Goal: Task Accomplishment & Management: Complete application form

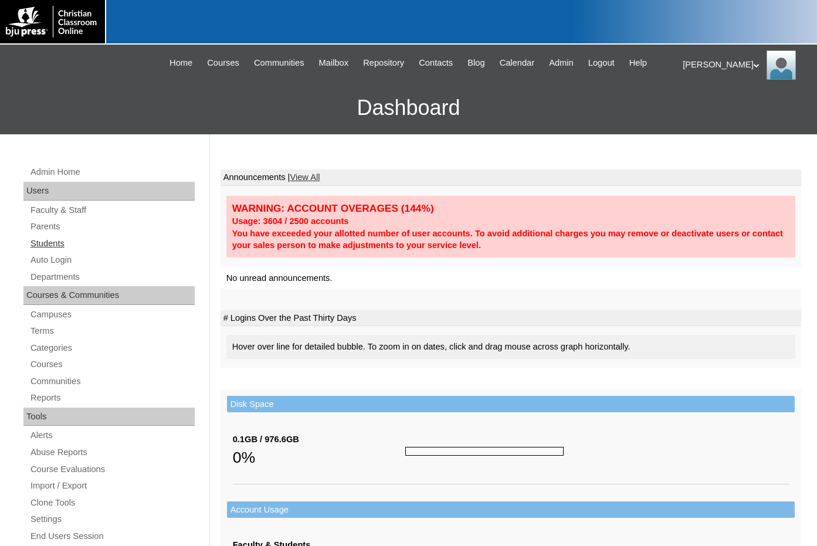
click at [51, 238] on link "Students" at bounding box center [111, 243] width 165 height 15
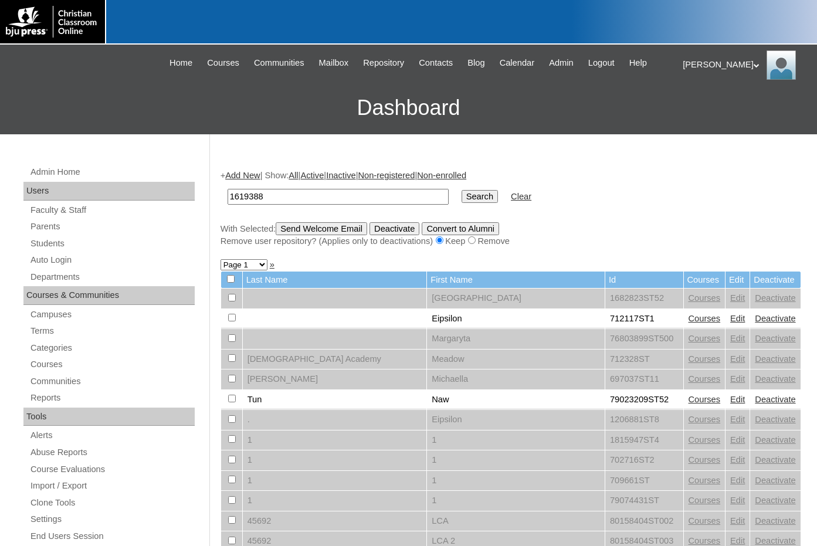
type input "1619388"
click at [462, 194] on input "Search" at bounding box center [480, 196] width 36 height 13
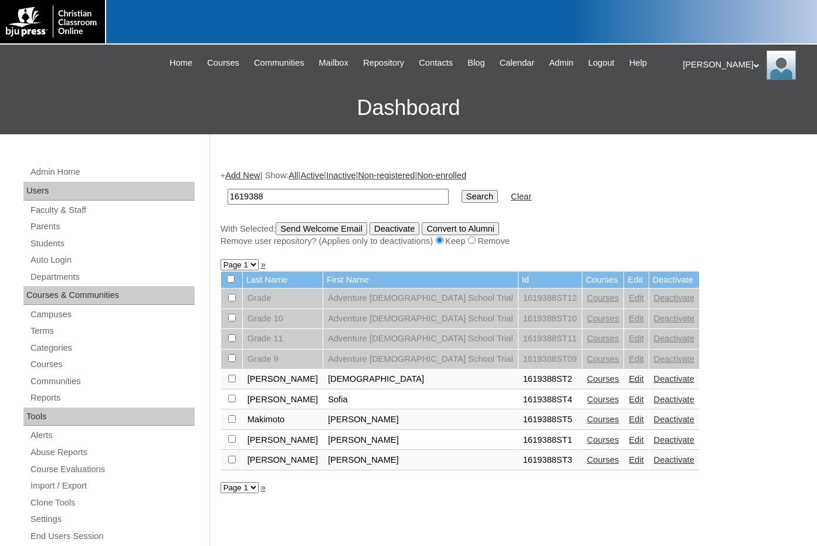
click at [587, 416] on link "Courses" at bounding box center [603, 419] width 32 height 9
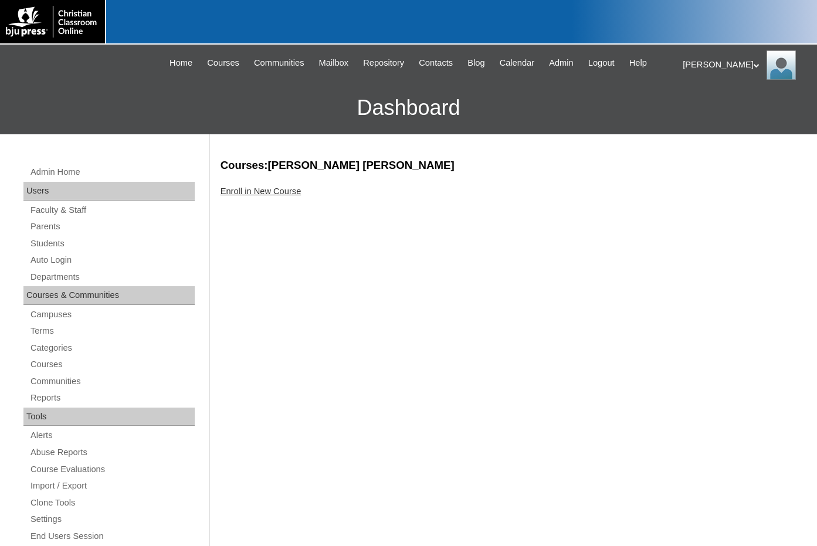
click at [267, 195] on link "Enroll in New Course" at bounding box center [261, 190] width 81 height 9
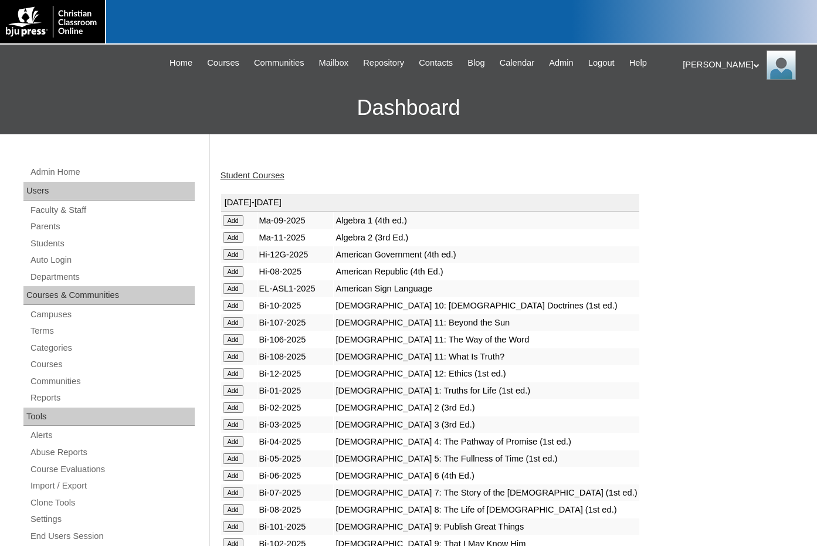
click at [234, 219] on input "Add" at bounding box center [233, 220] width 21 height 11
click at [234, 243] on input "Add" at bounding box center [233, 237] width 21 height 11
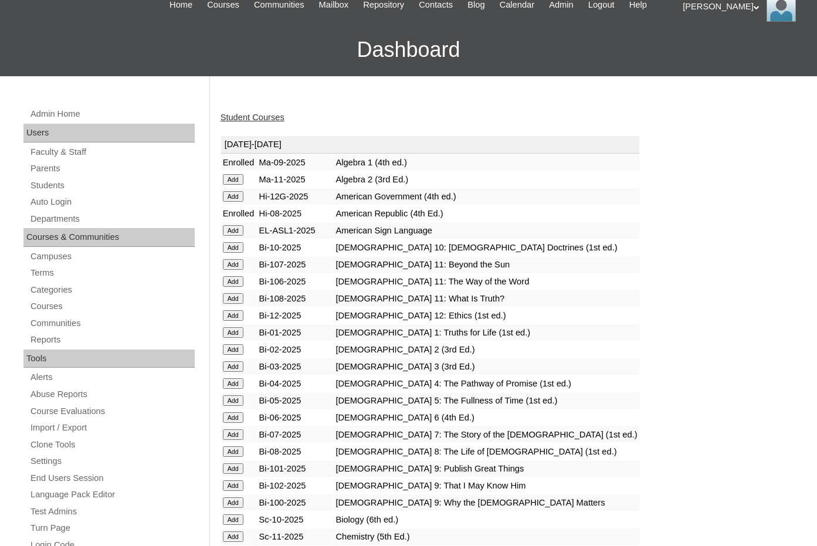
scroll to position [59, 0]
click at [230, 184] on input "Add" at bounding box center [233, 179] width 21 height 11
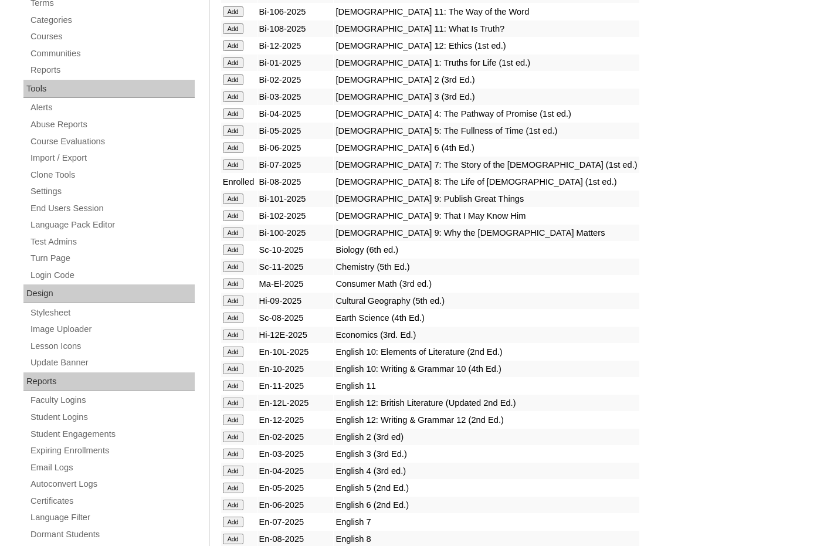
scroll to position [352, 0]
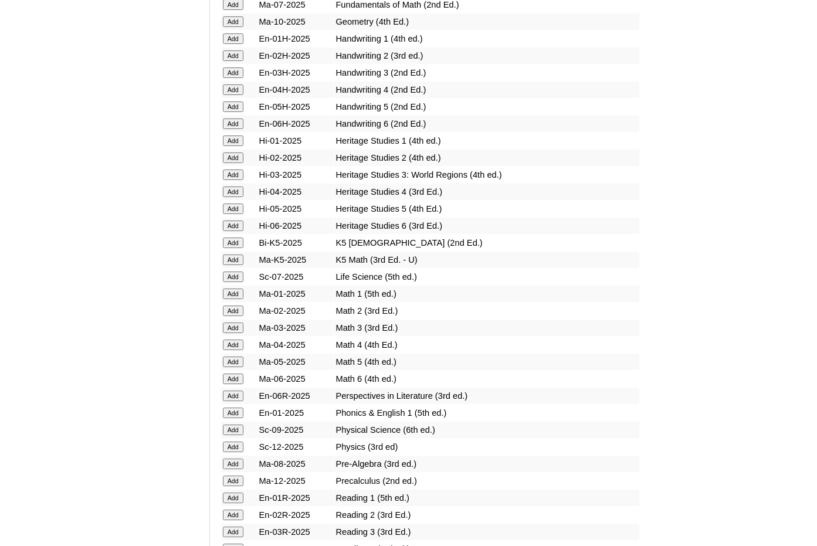
scroll to position [997, 0]
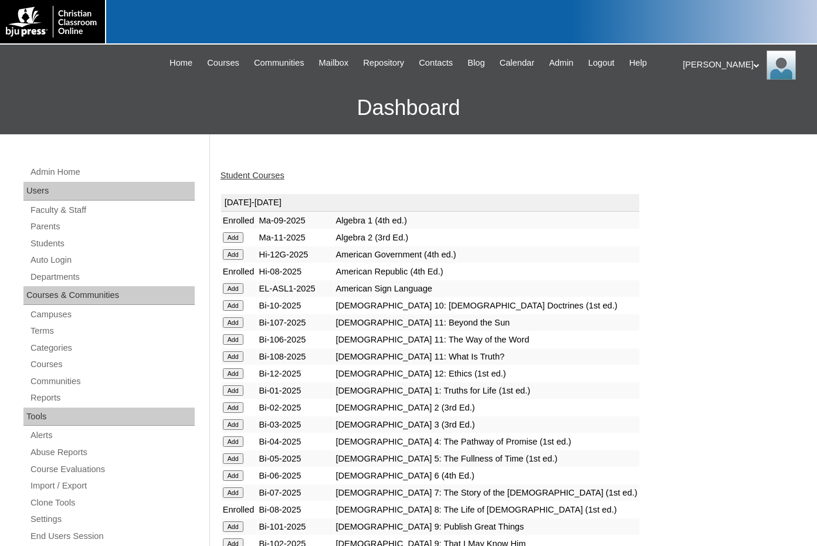
click at [259, 171] on link "Student Courses" at bounding box center [253, 175] width 64 height 9
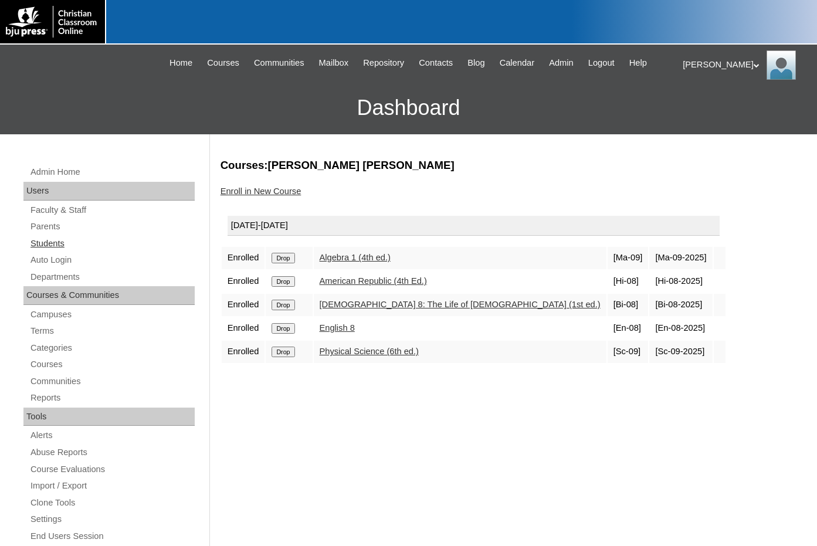
click at [38, 240] on link "Students" at bounding box center [111, 243] width 165 height 15
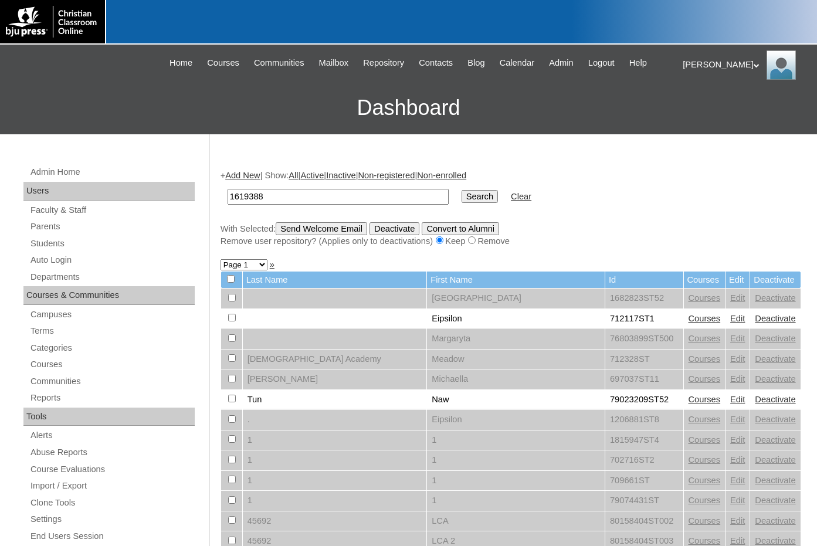
type input "1619388"
click at [462, 196] on input "Search" at bounding box center [480, 196] width 36 height 13
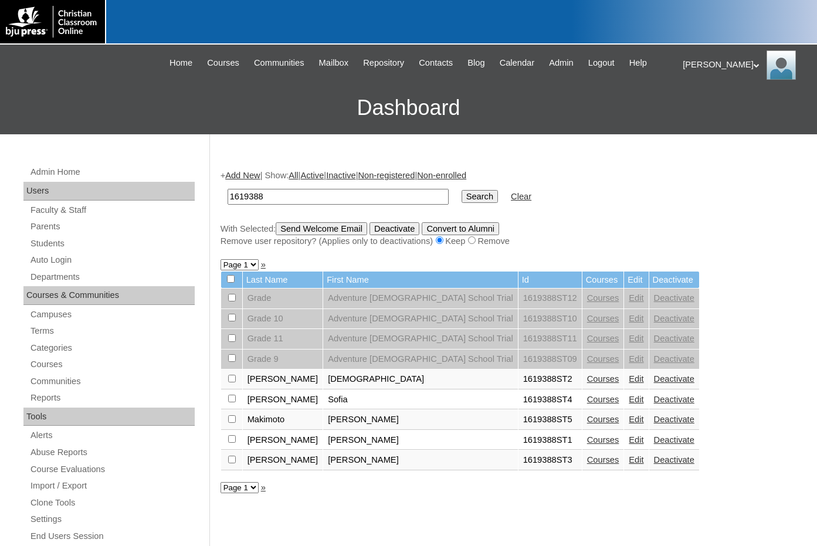
click at [245, 175] on link "Add New" at bounding box center [242, 175] width 35 height 9
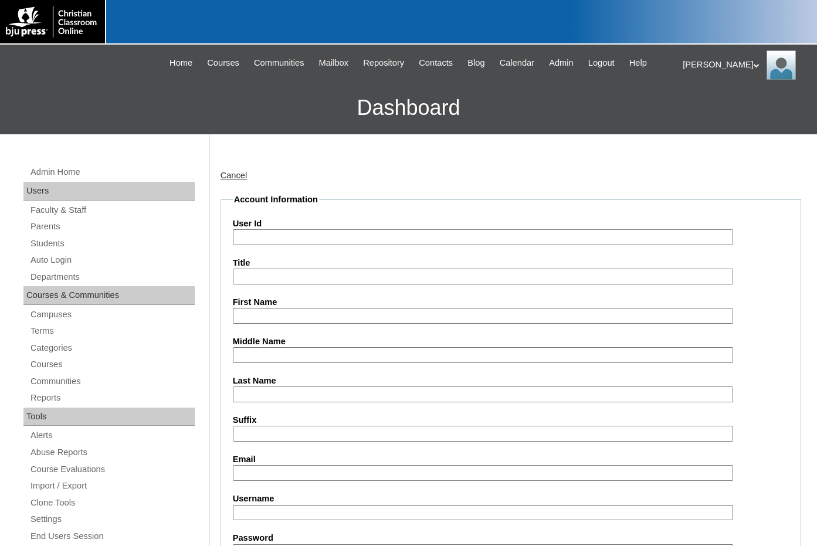
click at [263, 233] on input "User Id" at bounding box center [483, 237] width 500 height 16
paste input "1619388"
type input "1619388ST6"
click at [320, 319] on input "First Name" at bounding box center [483, 316] width 500 height 16
type input "Joshua"
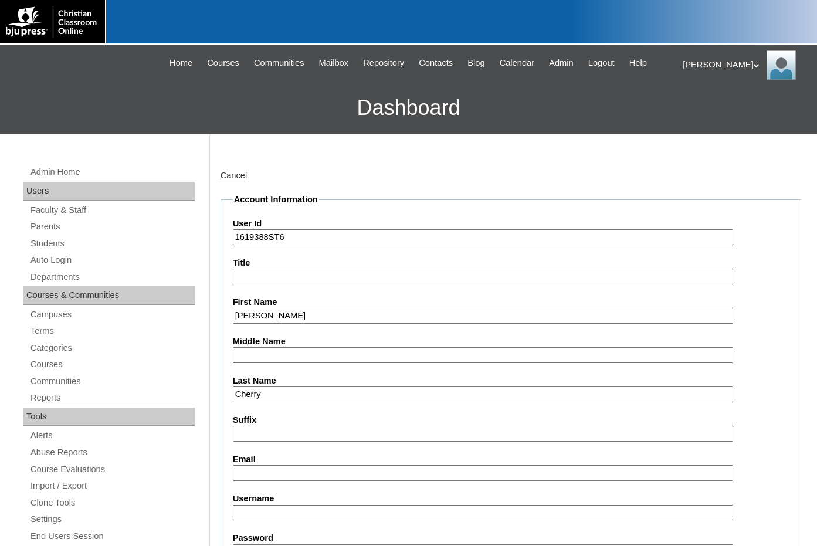
type input "Cherry"
type input "j"
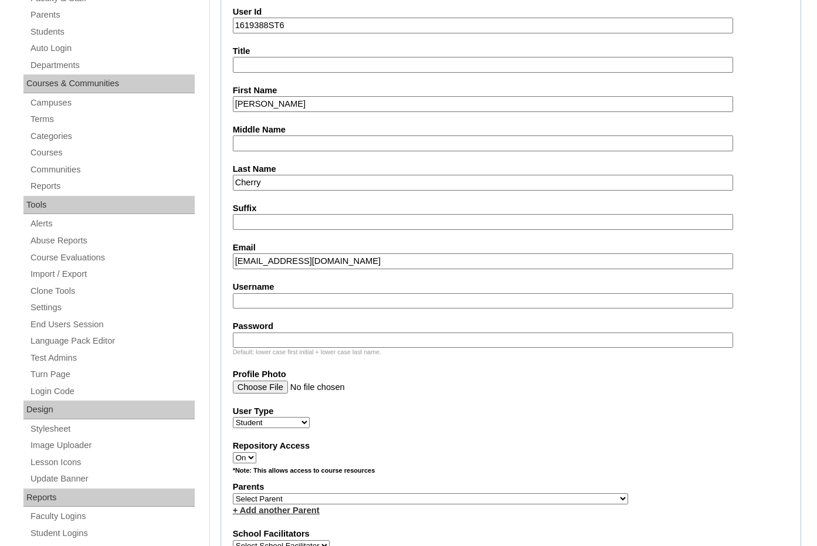
scroll to position [235, 0]
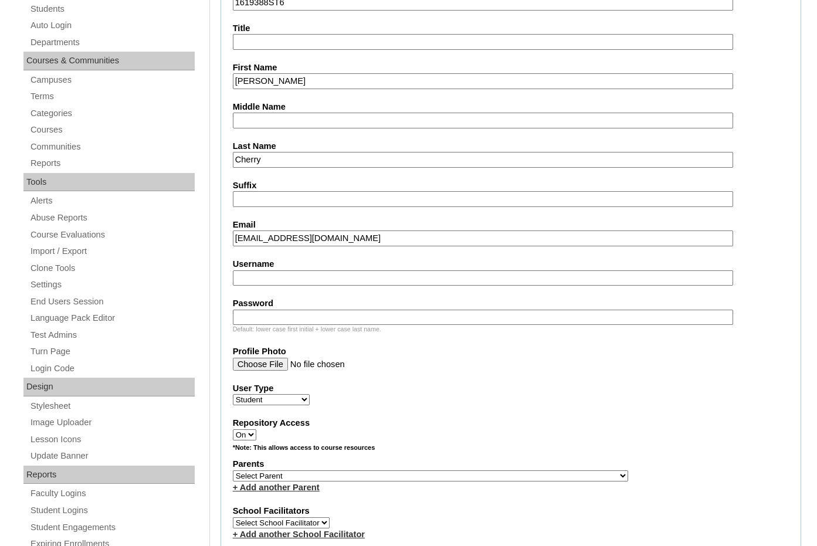
type input "ablackwell@adventurechristian.org"
click at [476, 472] on select "Select Parent , Fautanu, Ma 1, 1 23-24 accountMorgan, Jason 6th Street Mennonit…" at bounding box center [430, 475] width 395 height 11
select select "33981"
click at [518, 470] on div "Parents Select Parent , Fautanu, Ma 1, 1 23-24 accountMorgan, Jason 6th Street …" at bounding box center [511, 475] width 556 height 35
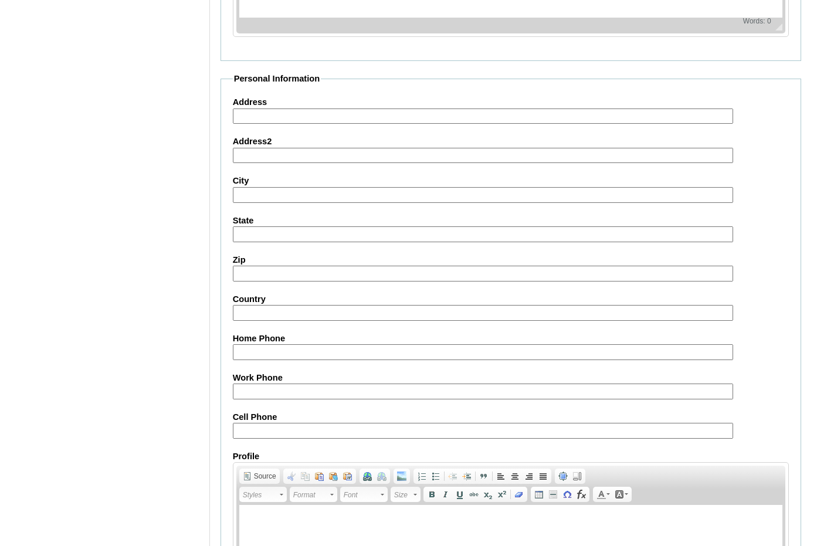
scroll to position [1239, 0]
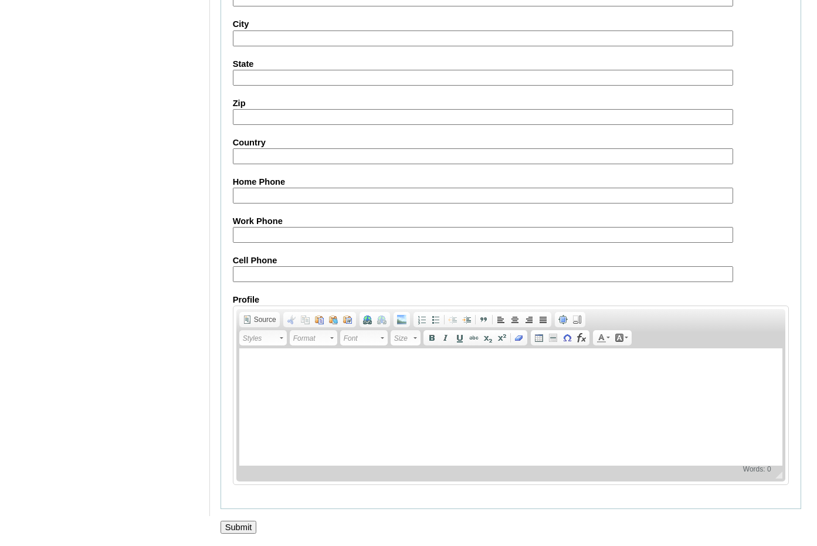
click at [250, 523] on input "Submit" at bounding box center [239, 527] width 36 height 13
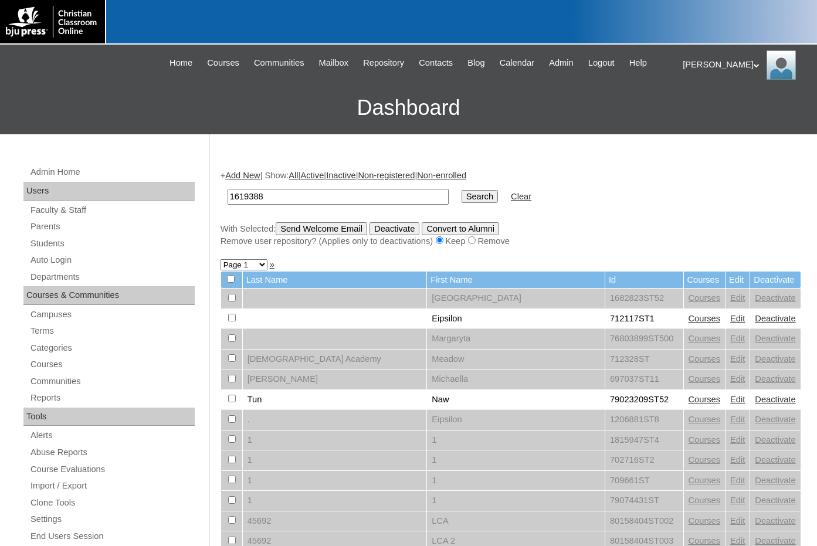
type input "1619388"
click at [462, 199] on input "Search" at bounding box center [480, 196] width 36 height 13
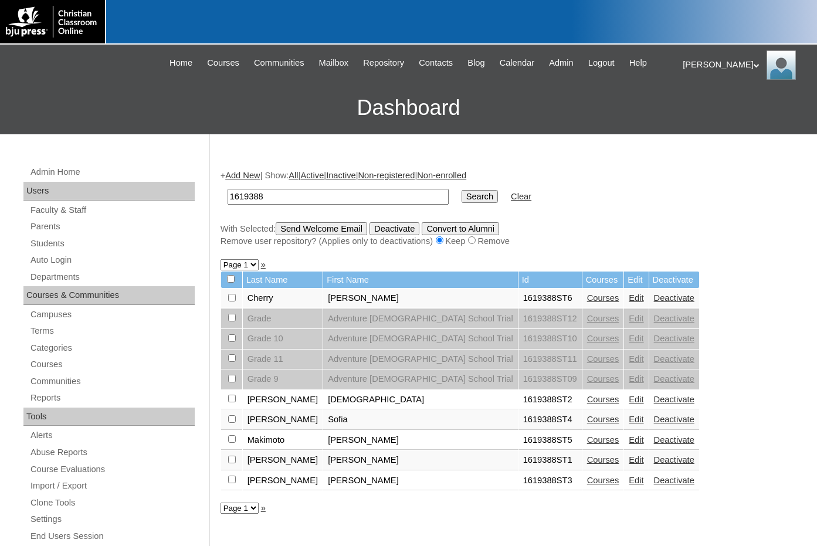
click at [587, 297] on link "Courses" at bounding box center [603, 297] width 32 height 9
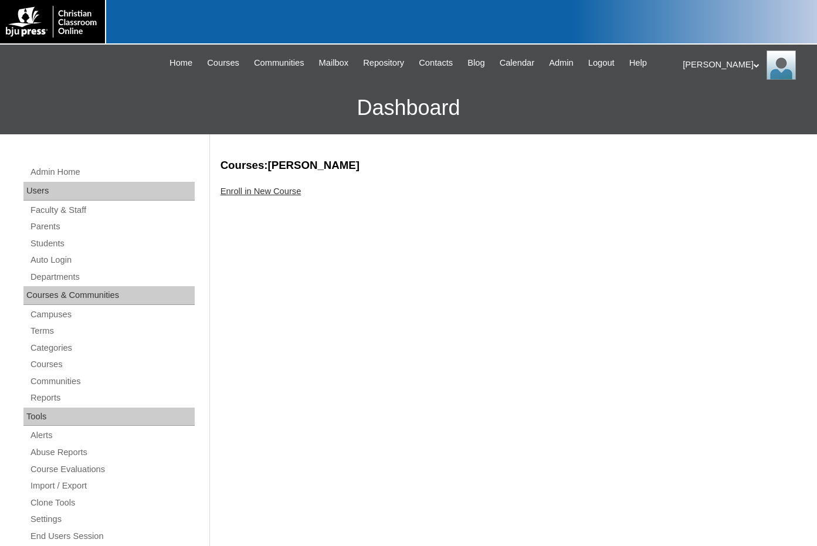
click at [278, 191] on link "Enroll in New Course" at bounding box center [261, 190] width 81 height 9
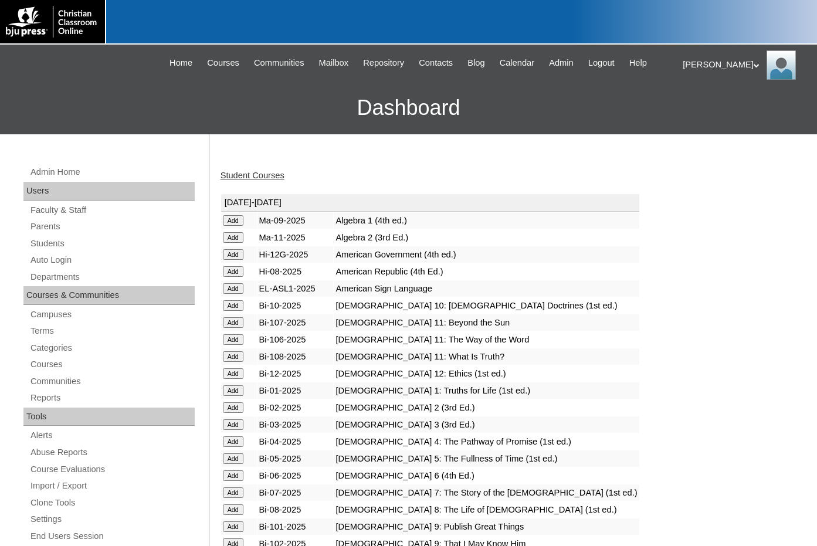
click at [239, 226] on input "Add" at bounding box center [233, 220] width 21 height 11
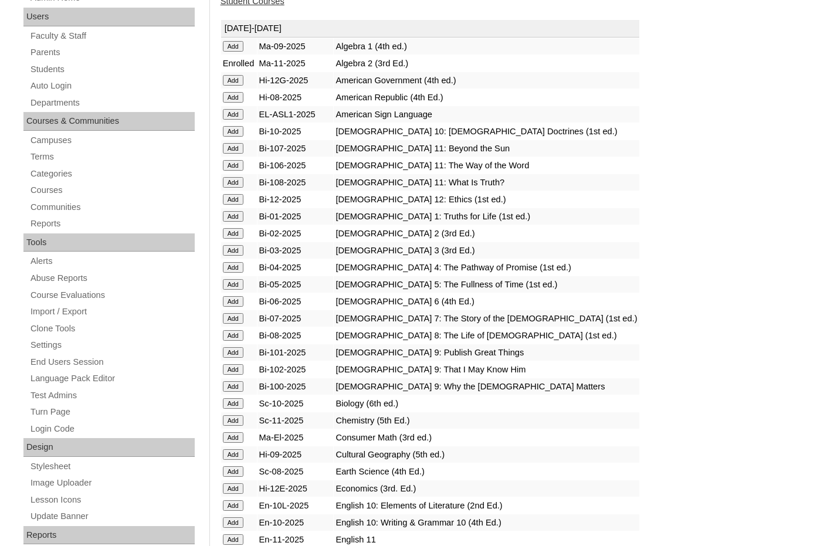
scroll to position [235, 0]
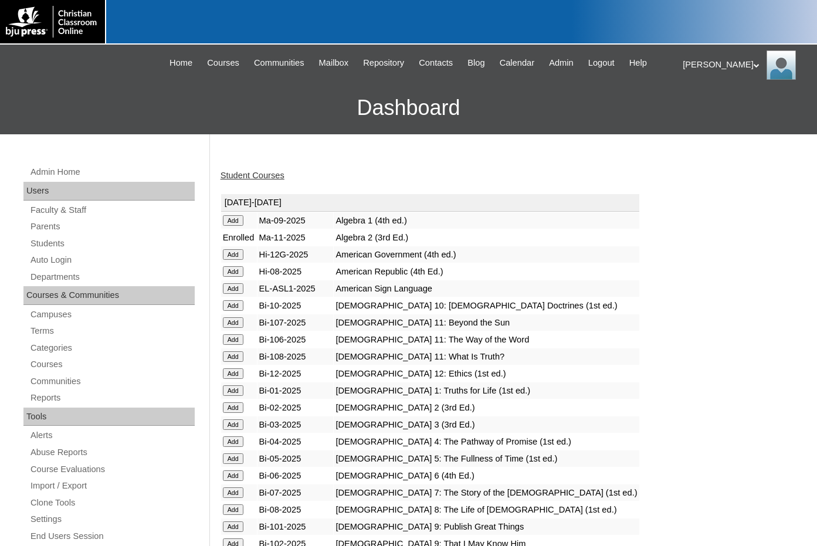
click at [260, 171] on link "Student Courses" at bounding box center [253, 175] width 64 height 9
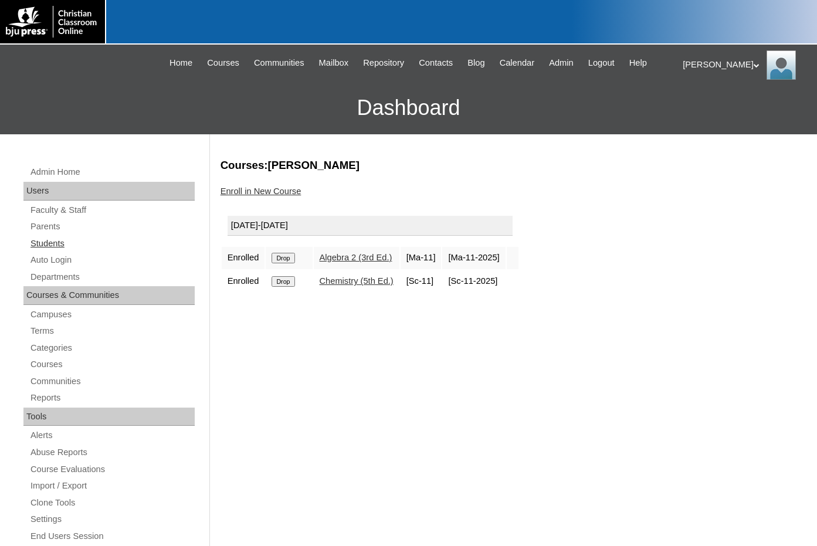
click at [56, 242] on link "Students" at bounding box center [111, 243] width 165 height 15
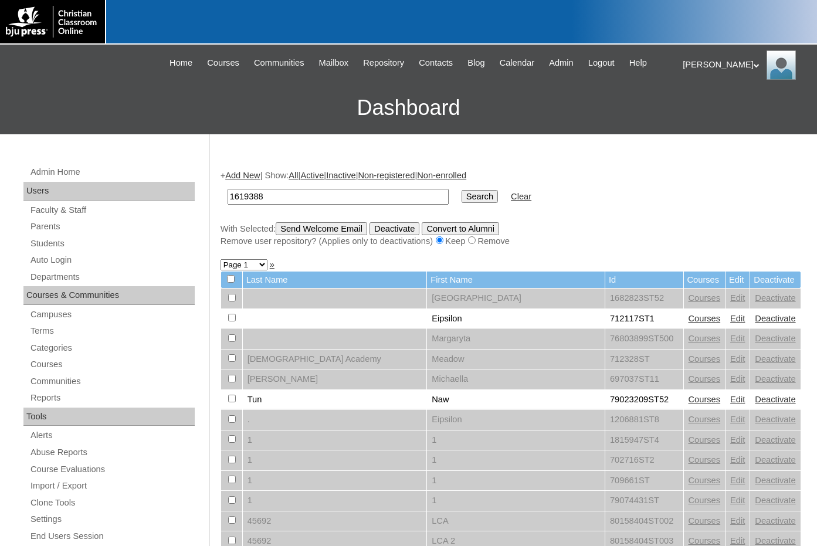
type input "1619388"
click at [462, 198] on input "Search" at bounding box center [480, 196] width 36 height 13
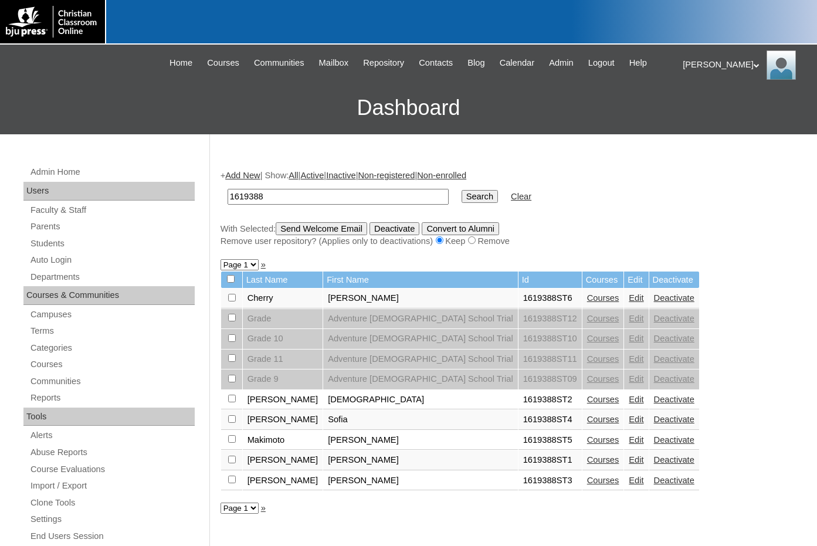
click at [253, 174] on link "Add New" at bounding box center [242, 175] width 35 height 9
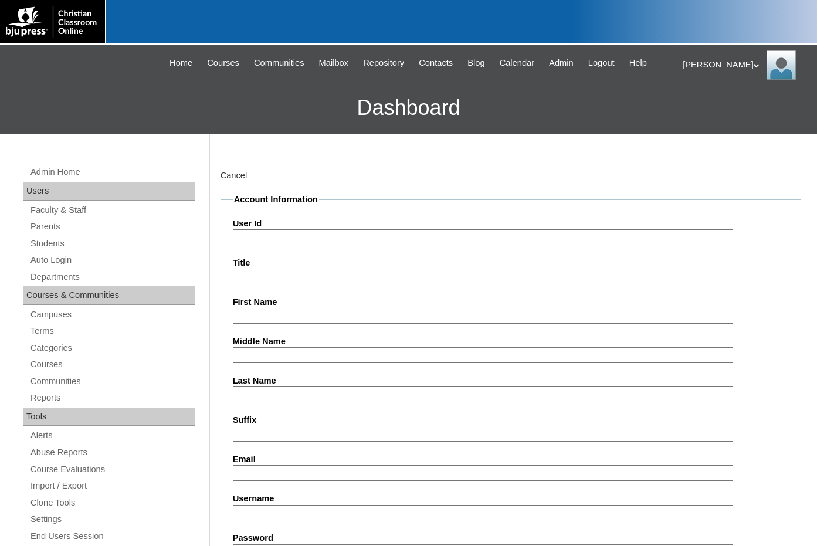
click at [260, 233] on input "User Id" at bounding box center [483, 237] width 500 height 16
paste input "1619388"
type input "1619388ST7"
type input "[PERSON_NAME]"
type input "Roberts"
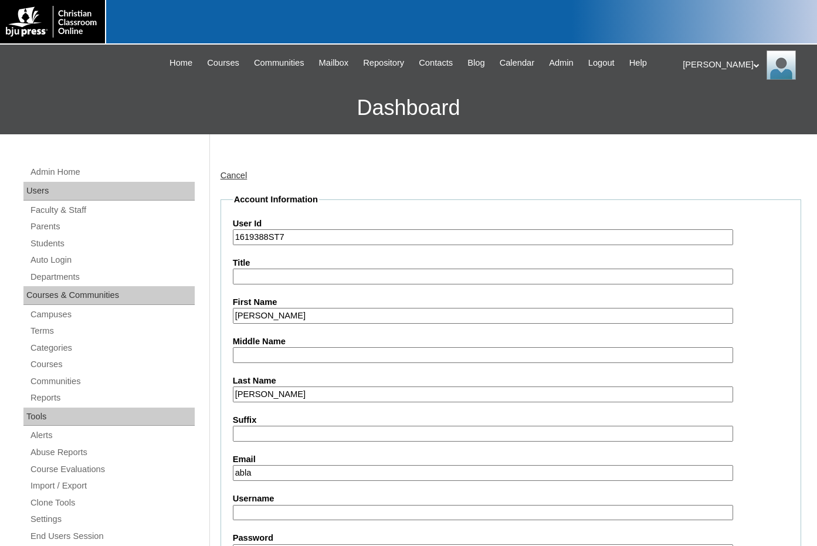
type input "ablackwell@adventurechristian.org"
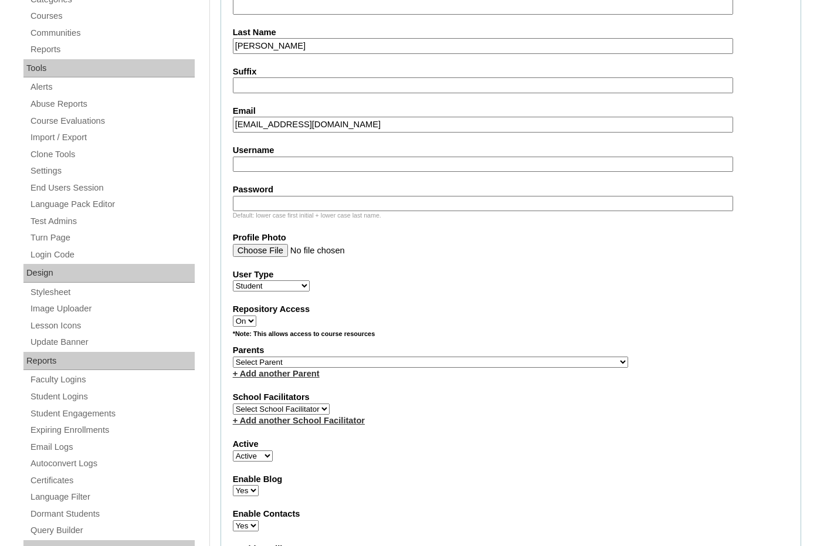
scroll to position [352, 0]
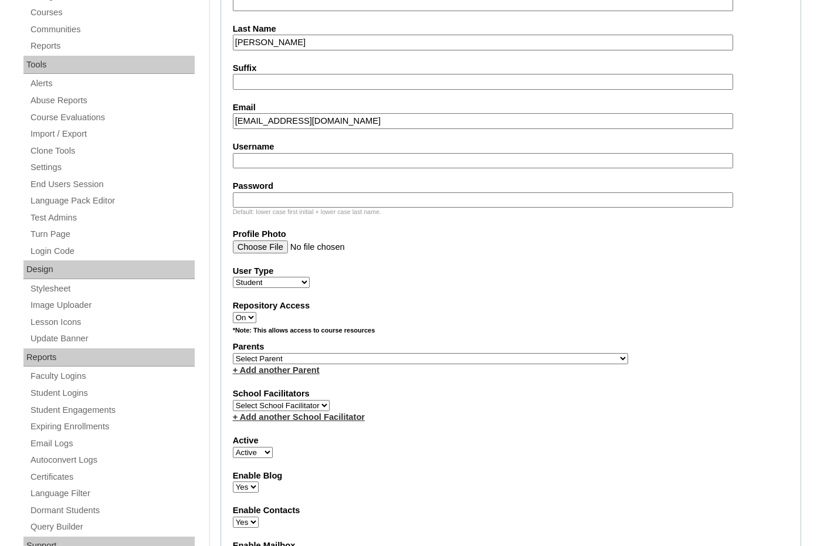
click at [489, 360] on select "Select Parent , Fautanu, Ma 1, 1 23-24 accountMorgan, Jason 6th Street Mennonit…" at bounding box center [430, 358] width 395 height 11
select select "33981"
click at [511, 360] on div "Parents Select Parent , Fautanu, Ma 1, 1 23-24 accountMorgan, Jason 6th Street …" at bounding box center [511, 358] width 556 height 35
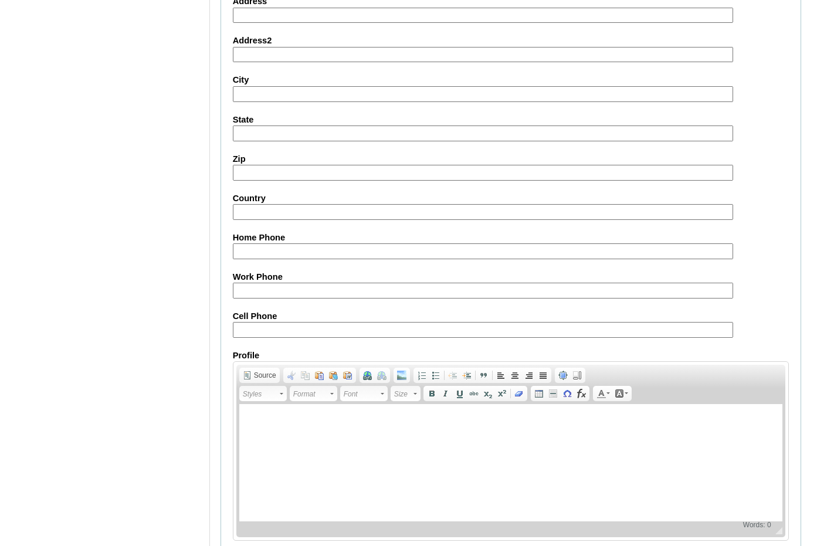
scroll to position [1239, 0]
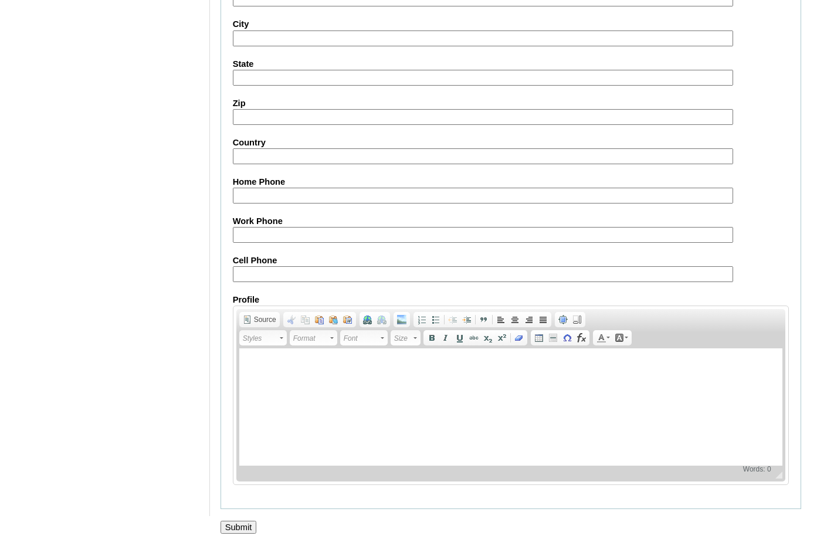
click at [250, 527] on input "Submit" at bounding box center [239, 527] width 36 height 13
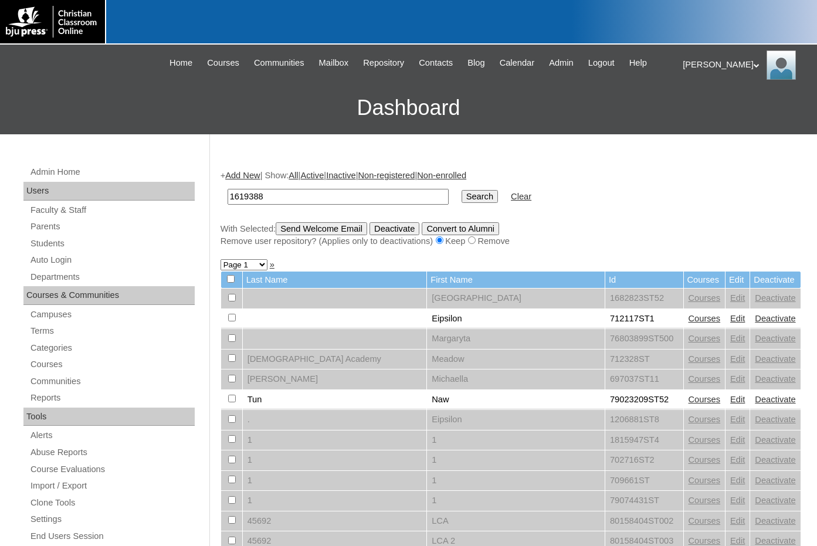
type input "1619388"
click at [462, 198] on input "Search" at bounding box center [480, 196] width 36 height 13
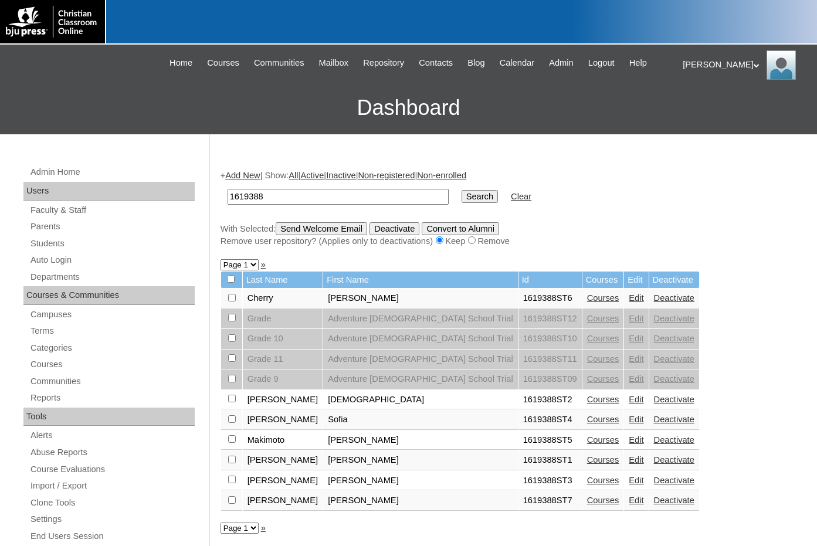
click at [587, 502] on link "Courses" at bounding box center [603, 500] width 32 height 9
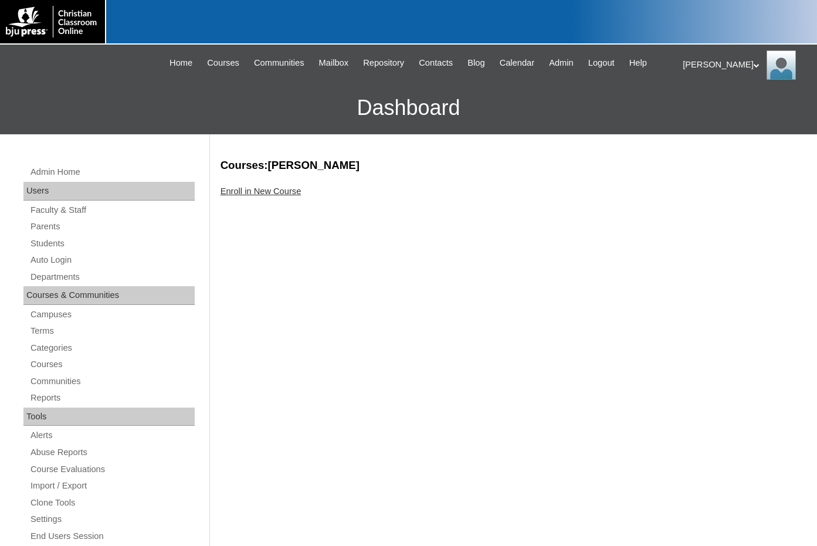
click at [282, 194] on link "Enroll in New Course" at bounding box center [261, 190] width 81 height 9
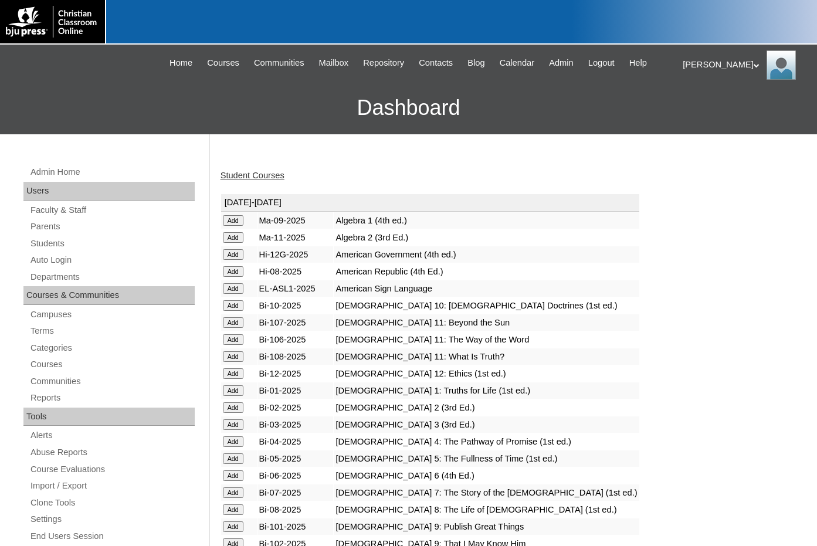
click at [238, 226] on input "Add" at bounding box center [233, 220] width 21 height 11
click at [240, 226] on input "Add" at bounding box center [233, 220] width 21 height 11
click at [236, 331] on td "Add" at bounding box center [239, 339] width 36 height 16
click at [236, 226] on input "Add" at bounding box center [233, 220] width 21 height 11
click at [235, 226] on input "Add" at bounding box center [233, 220] width 21 height 11
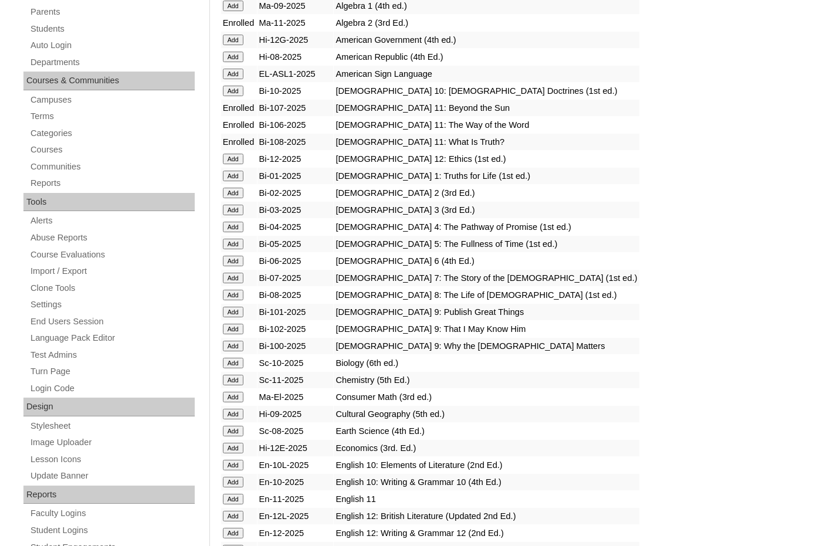
scroll to position [235, 0]
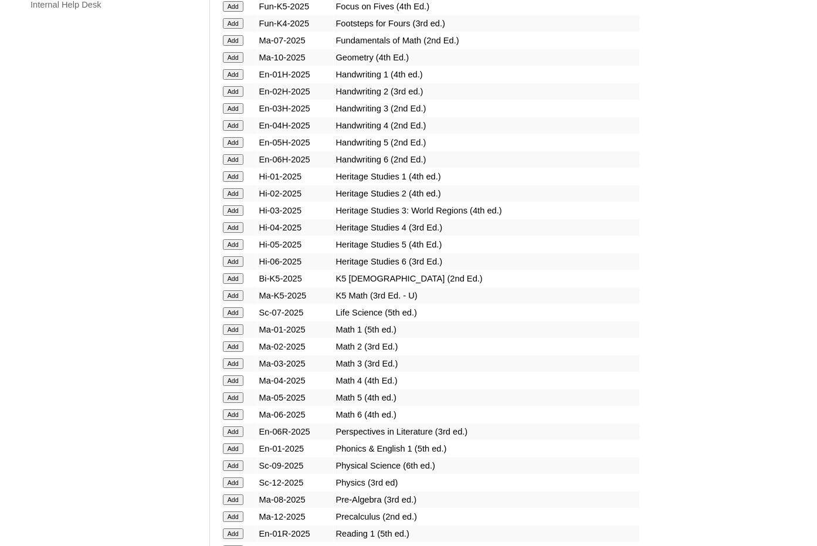
scroll to position [938, 0]
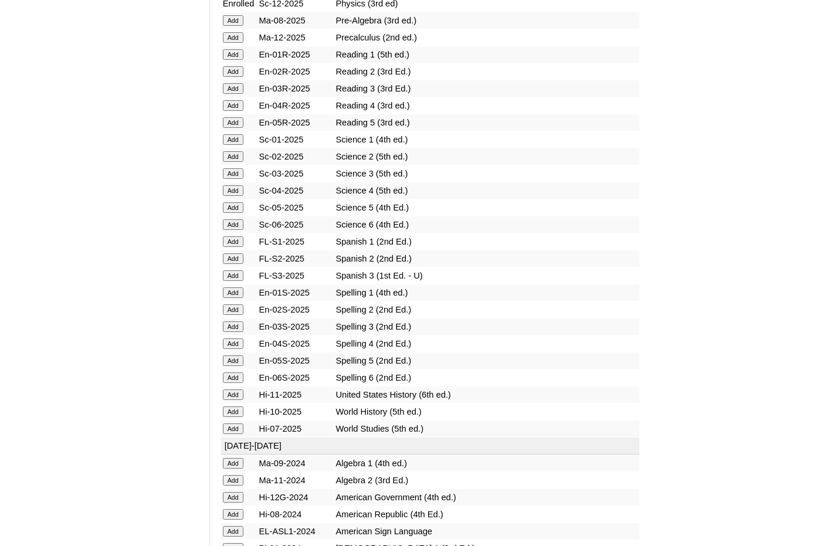
scroll to position [1408, 0]
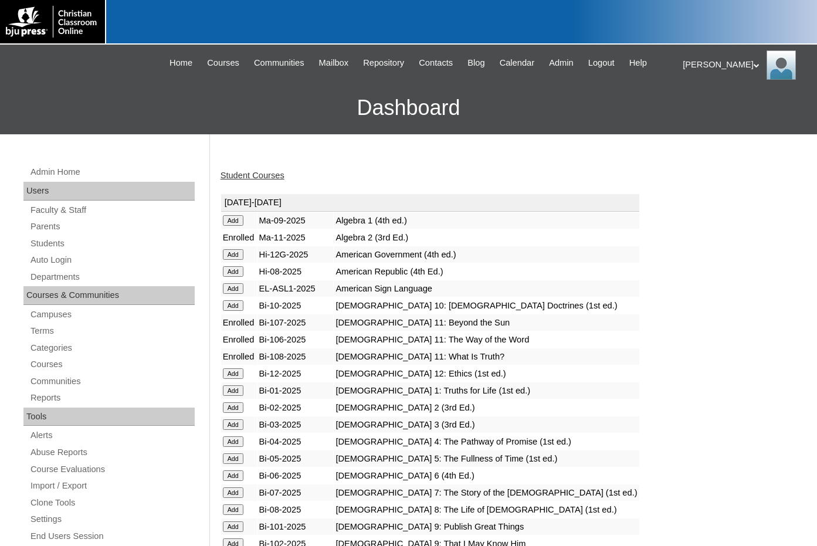
click at [260, 177] on link "Student Courses" at bounding box center [253, 175] width 64 height 9
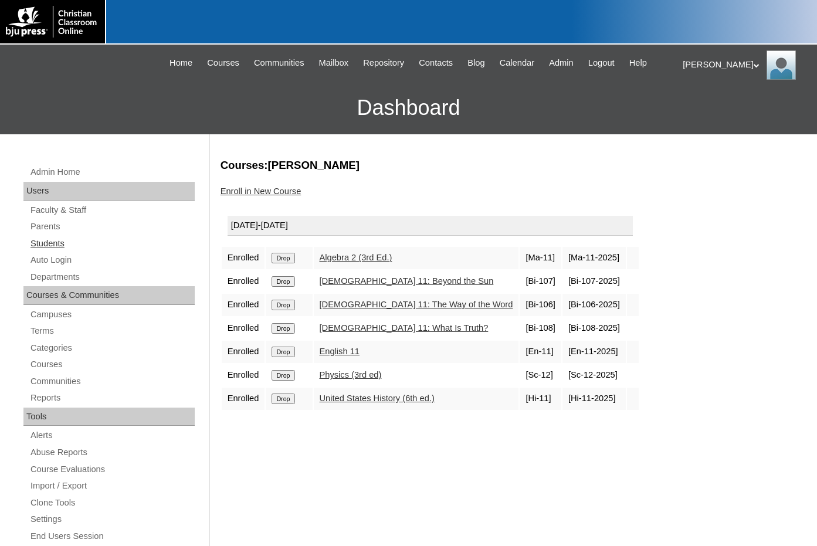
click at [47, 246] on link "Students" at bounding box center [111, 243] width 165 height 15
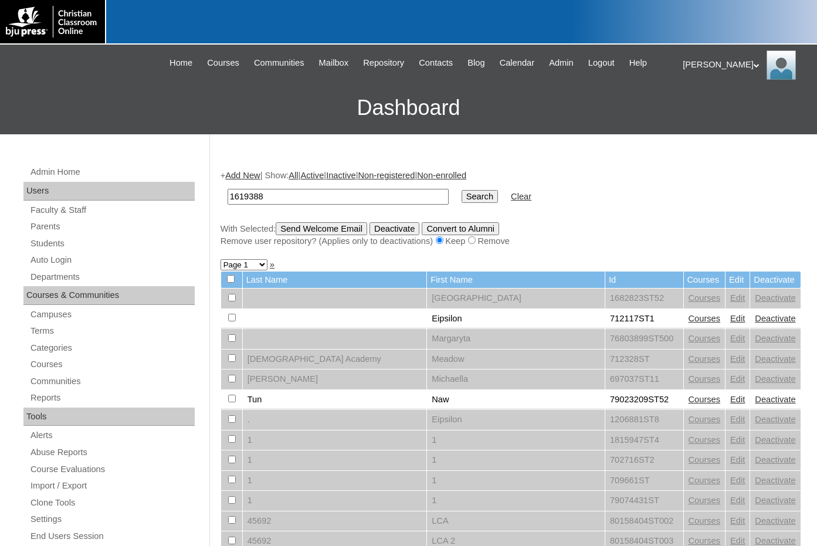
type input "1619388"
click at [462, 198] on input "Search" at bounding box center [480, 196] width 36 height 13
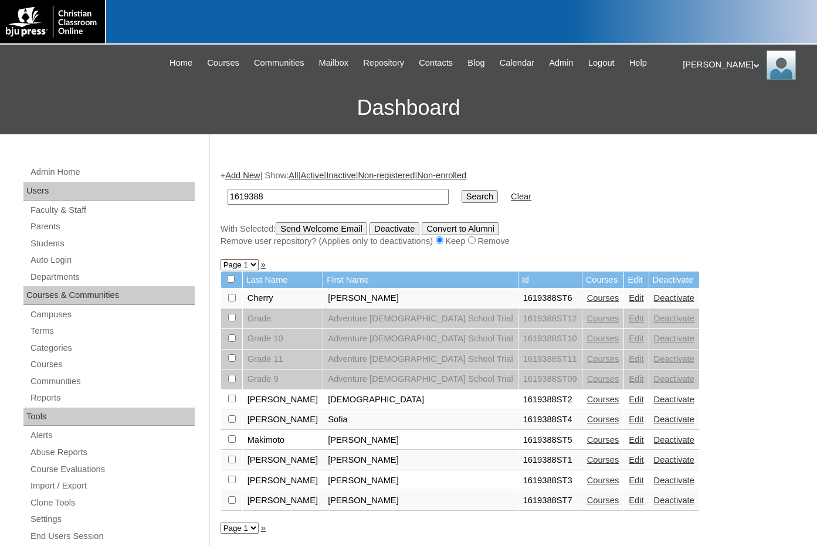
click at [231, 301] on input "checkbox" at bounding box center [232, 298] width 8 height 8
checkbox input "true"
click at [232, 296] on input "checkbox" at bounding box center [232, 298] width 8 height 8
checkbox input "true"
click at [232, 301] on input "checkbox" at bounding box center [232, 298] width 8 height 8
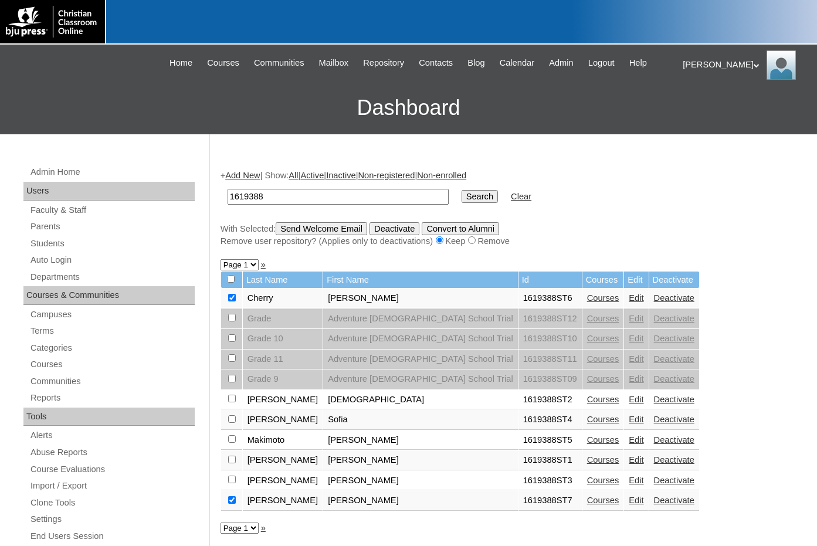
checkbox input "true"
click at [323, 230] on input "Send Welcome Email" at bounding box center [321, 228] width 91 height 13
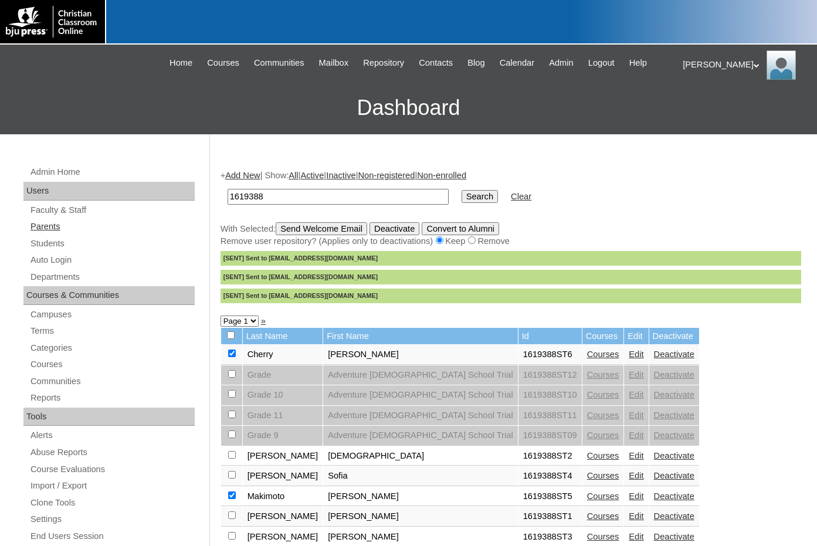
click at [45, 226] on link "Parents" at bounding box center [111, 226] width 165 height 15
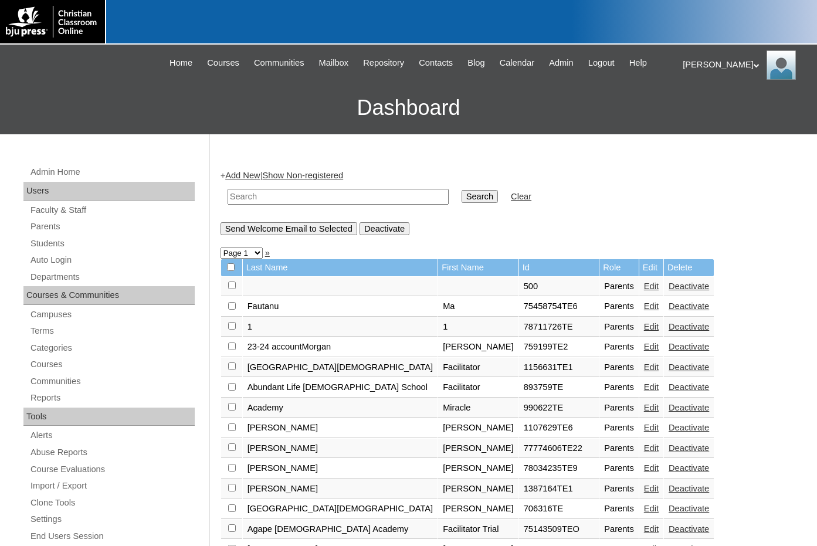
click at [403, 195] on input "text" at bounding box center [338, 197] width 221 height 16
paste input "695640"
type input "695640"
click at [462, 197] on input "Search" at bounding box center [480, 196] width 36 height 13
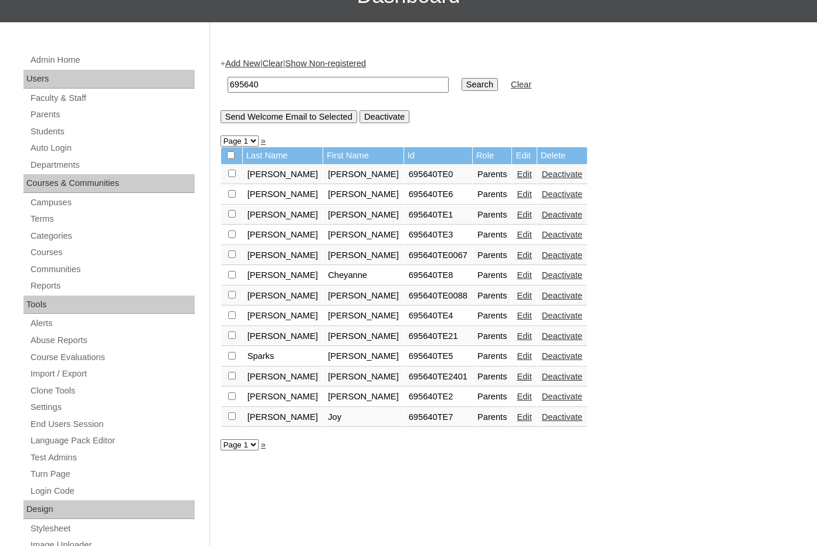
scroll to position [117, 0]
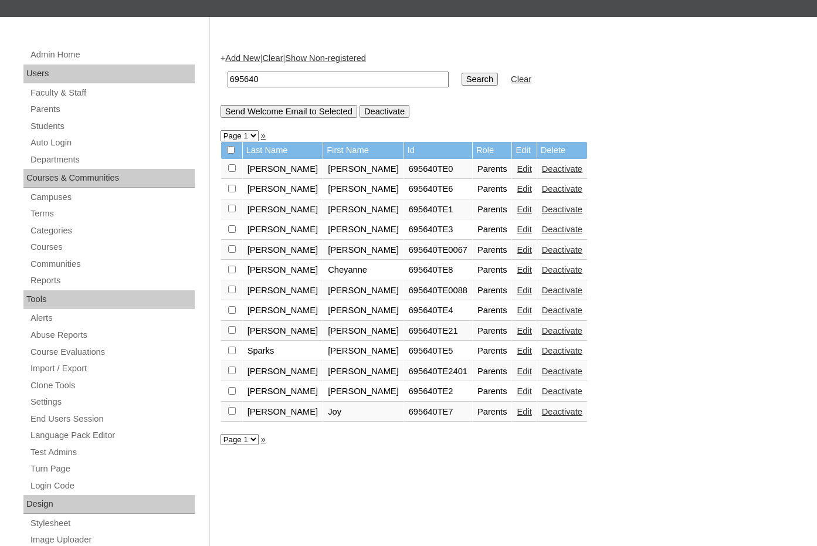
click at [517, 211] on link "Edit" at bounding box center [524, 209] width 15 height 9
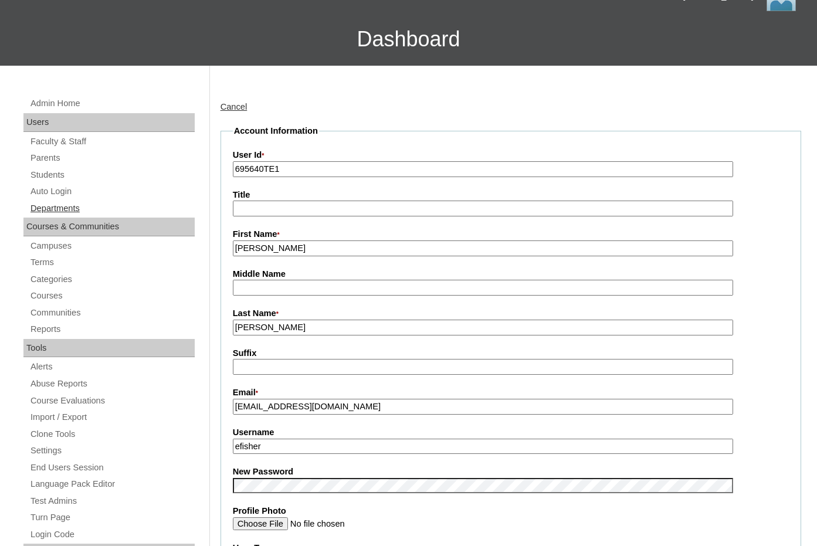
scroll to position [59, 0]
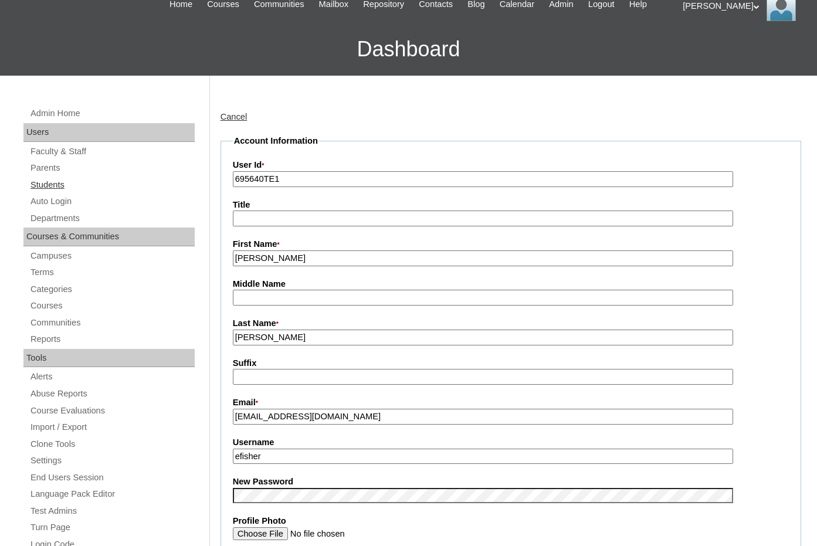
click at [61, 186] on link "Students" at bounding box center [111, 185] width 165 height 15
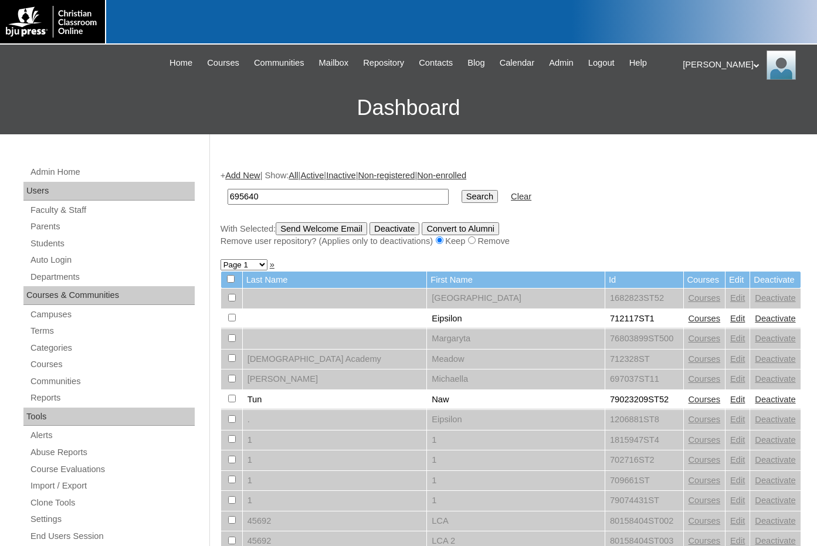
type input "695640"
click at [462, 196] on input "Search" at bounding box center [480, 196] width 36 height 13
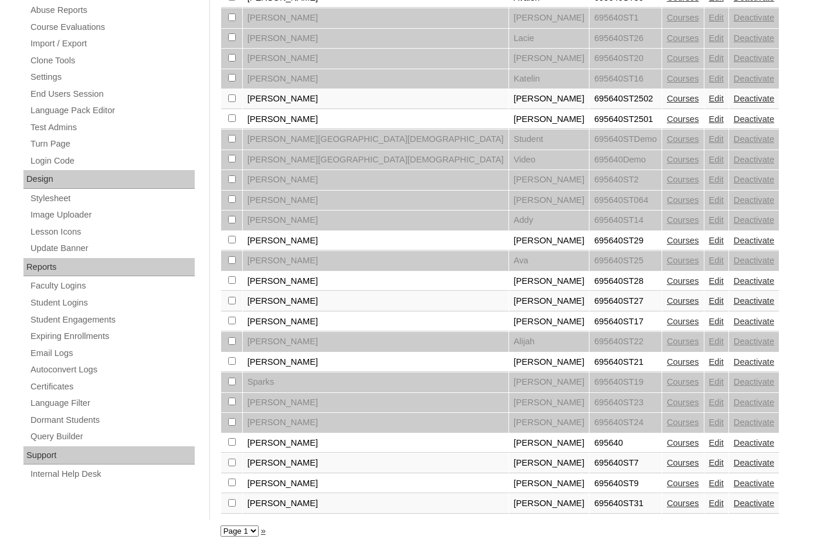
scroll to position [446, 0]
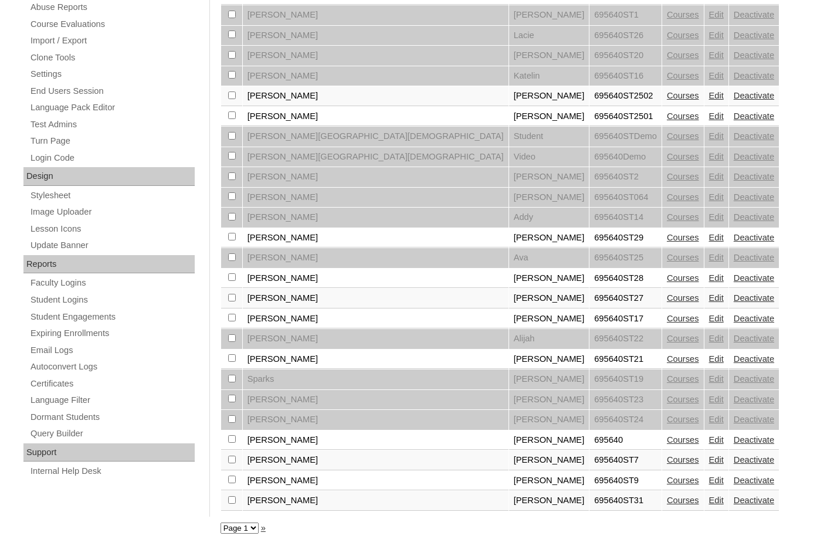
click at [667, 294] on link "Courses" at bounding box center [683, 297] width 32 height 9
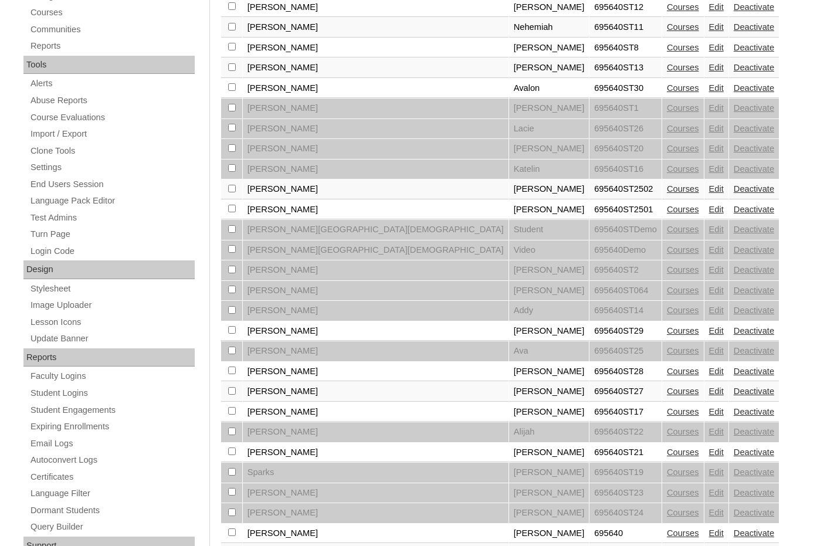
scroll to position [446, 0]
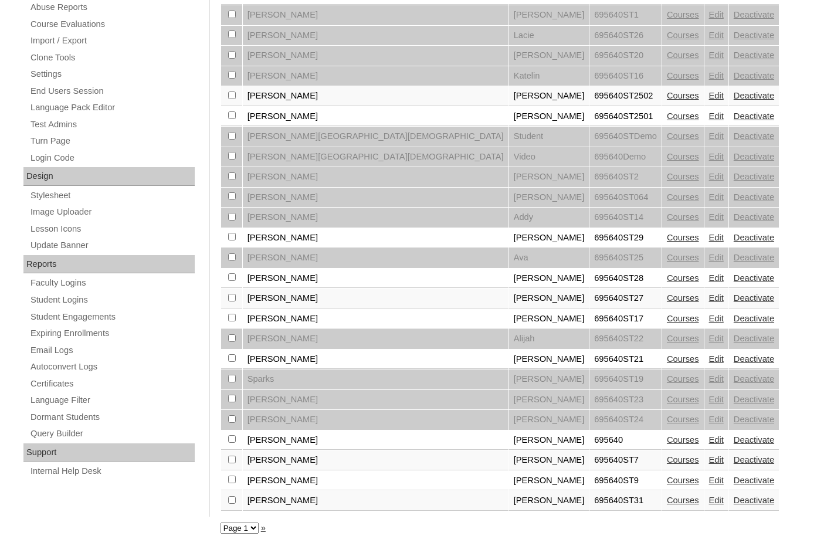
click at [667, 237] on link "Courses" at bounding box center [683, 237] width 32 height 9
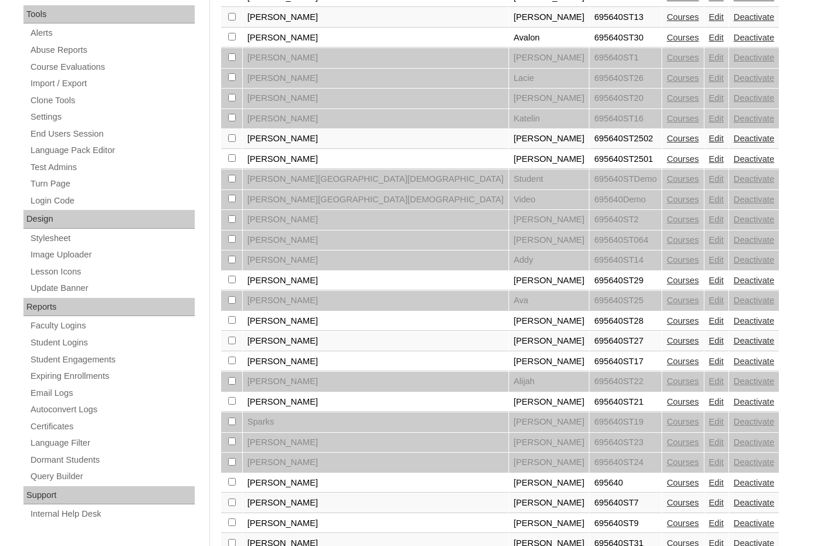
scroll to position [446, 0]
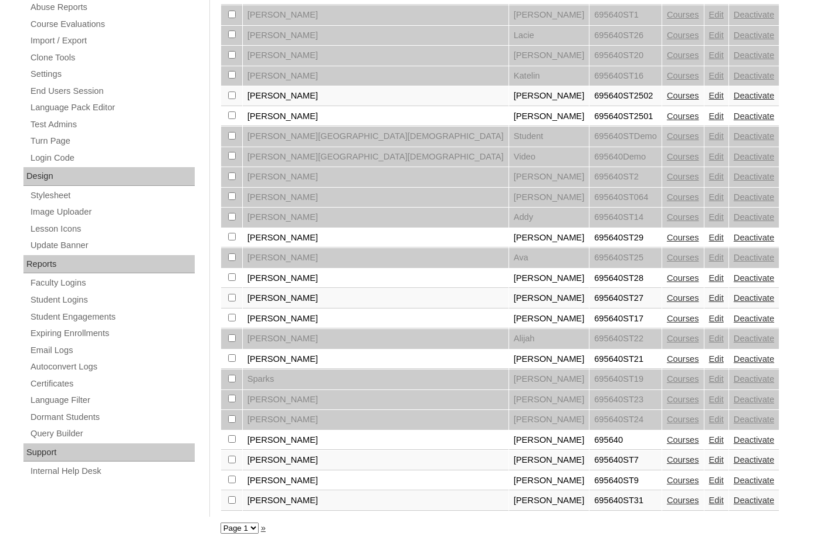
click at [245, 523] on select "Page 1" at bounding box center [240, 528] width 38 height 11
click at [667, 500] on link "Courses" at bounding box center [683, 500] width 32 height 9
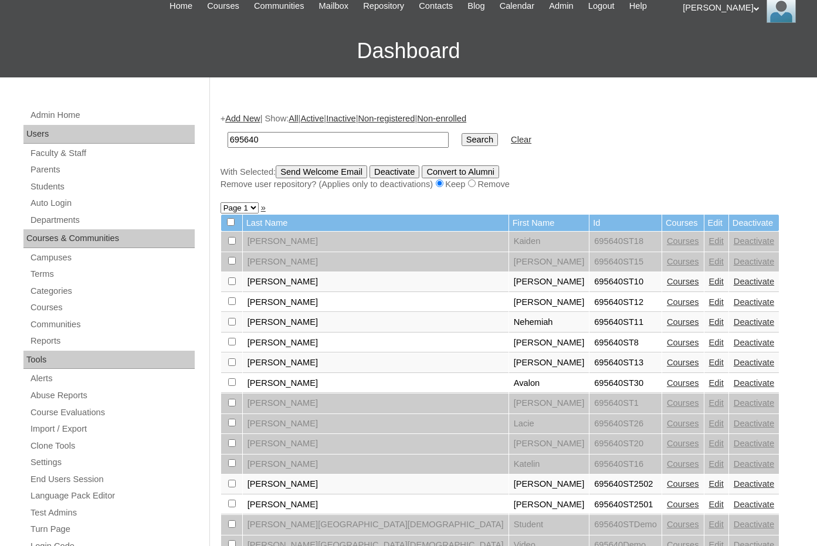
scroll to position [36, 0]
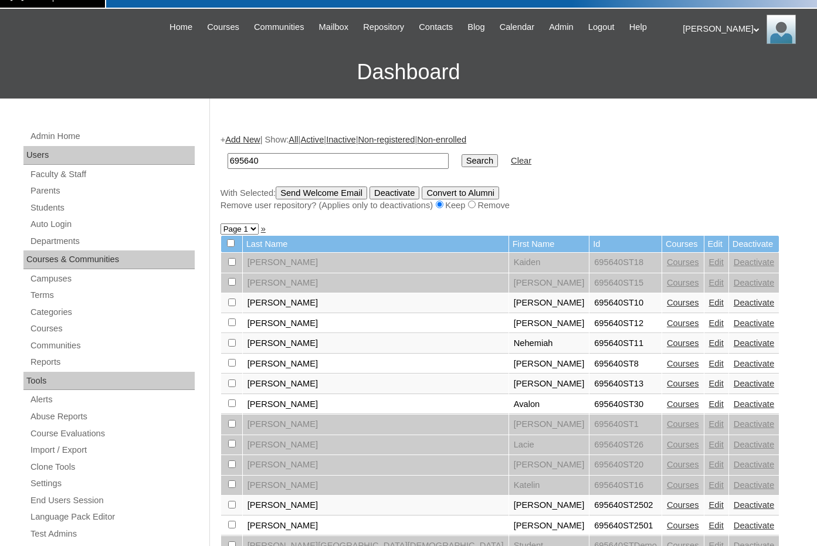
click at [667, 408] on link "Courses" at bounding box center [683, 403] width 32 height 9
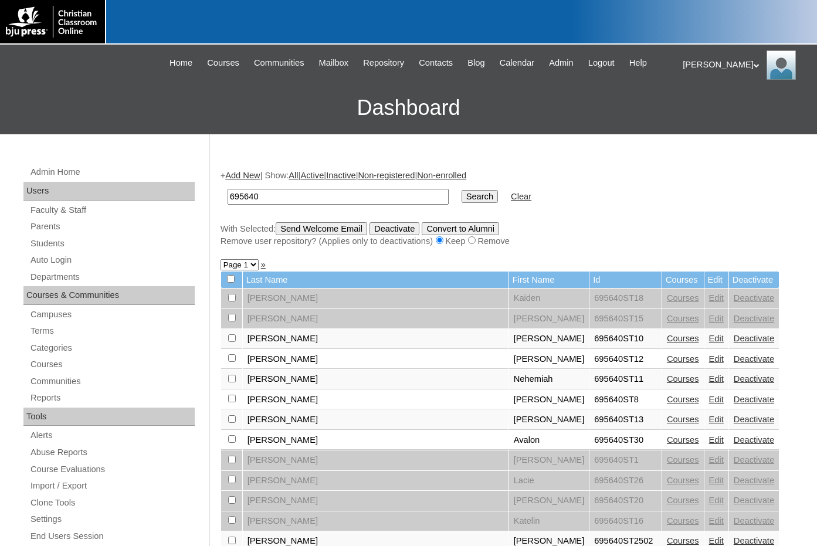
scroll to position [36, 0]
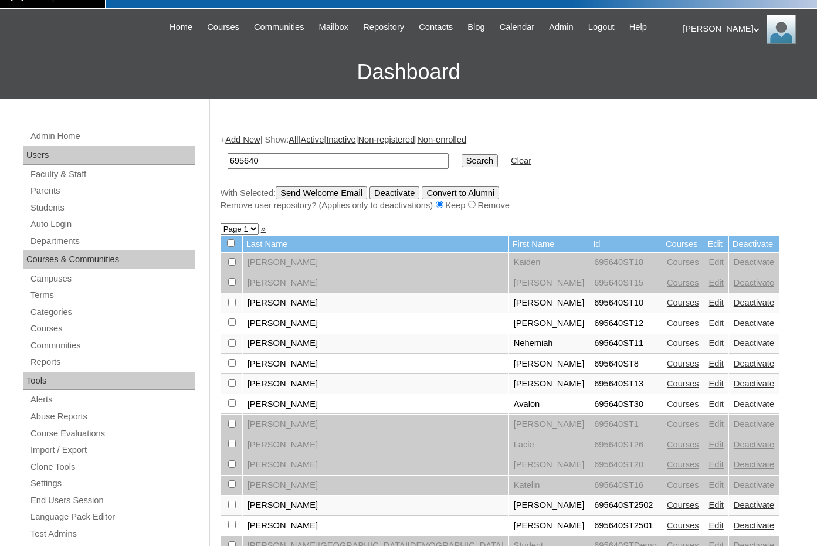
click at [709, 262] on link "Edit" at bounding box center [716, 261] width 15 height 9
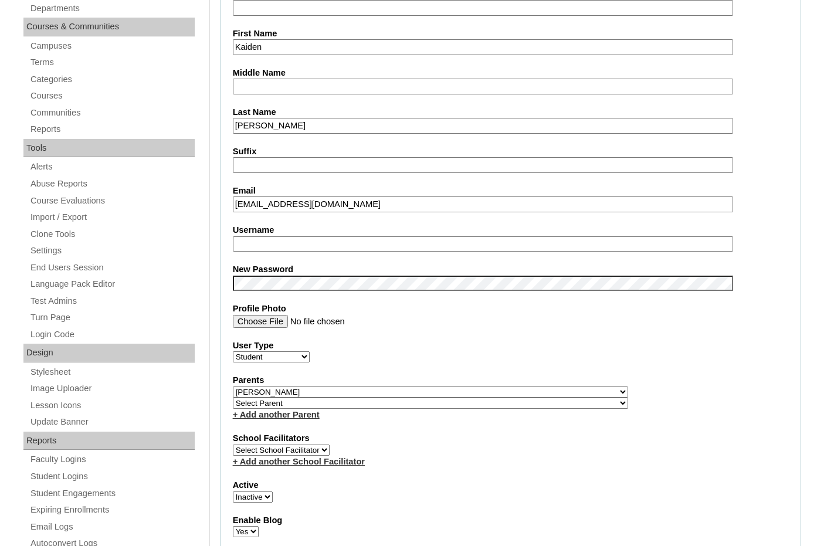
scroll to position [293, 0]
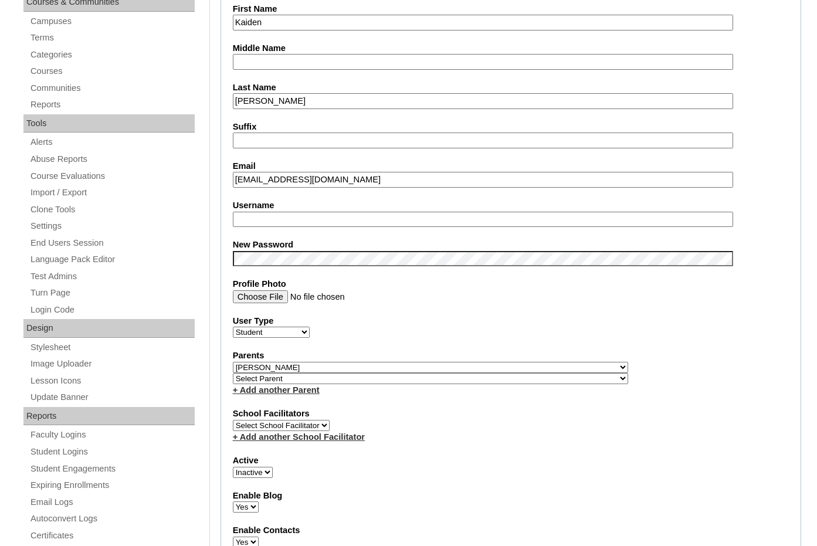
click at [267, 470] on select "Active Inactive" at bounding box center [253, 472] width 40 height 11
select select "1"
click at [233, 467] on select "Active Inactive" at bounding box center [253, 472] width 40 height 11
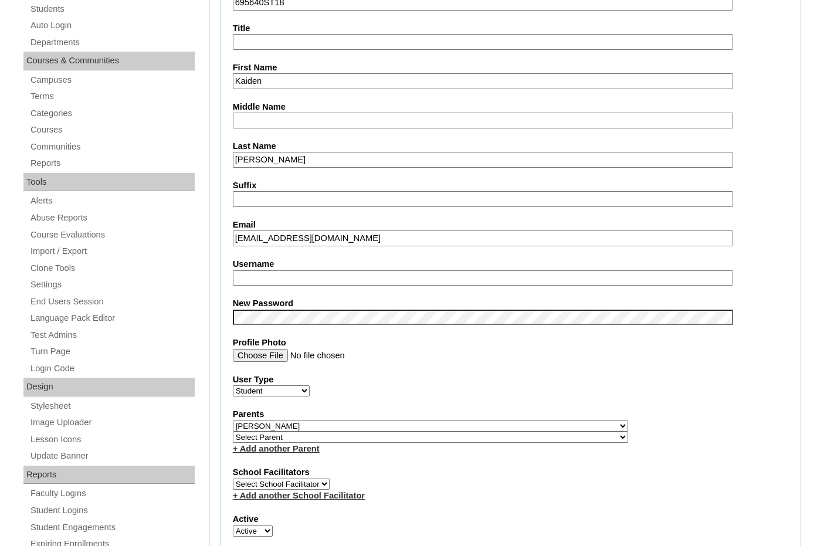
drag, startPoint x: 283, startPoint y: 238, endPoint x: 215, endPoint y: 235, distance: 68.1
click at [248, 277] on input "Username" at bounding box center [483, 278] width 500 height 16
paste input "kaidenayoub"
type input "kaidenayoub"
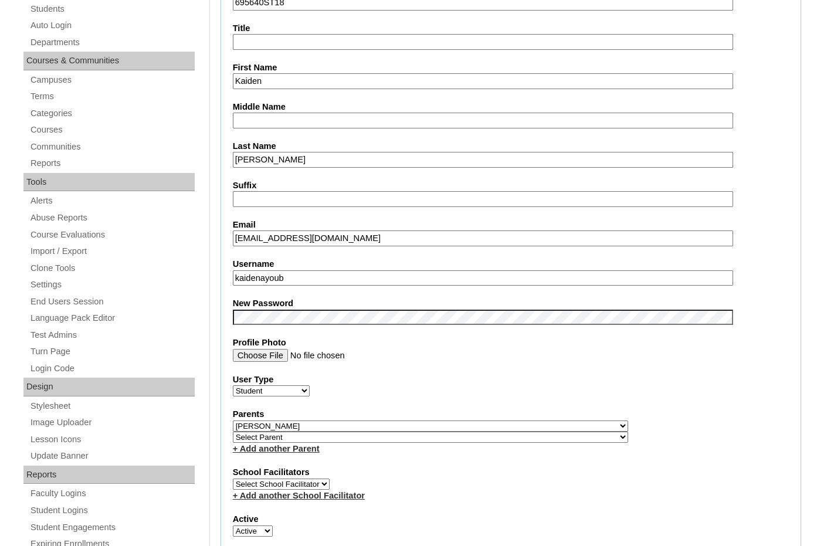
click at [221, 288] on fieldset "Account Information User Id 695640ST18 Title First Name Kaiden Middle Name Last…" at bounding box center [511, 434] width 581 height 951
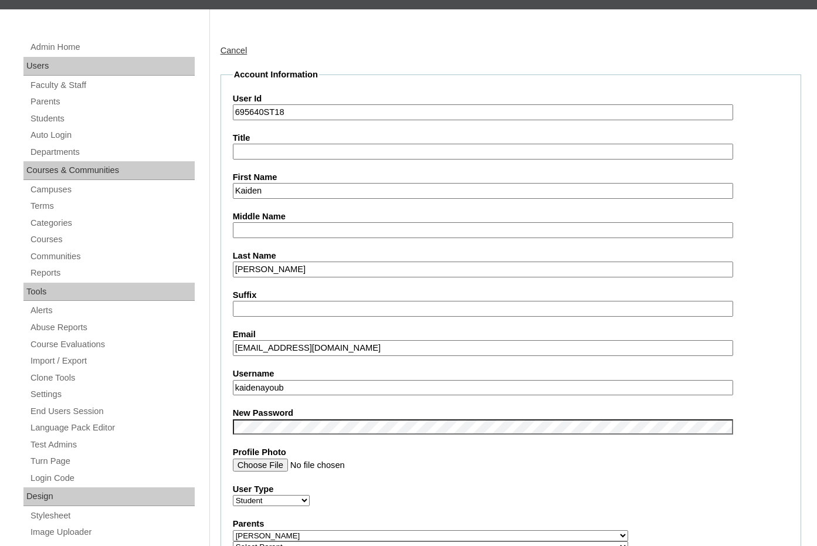
scroll to position [117, 0]
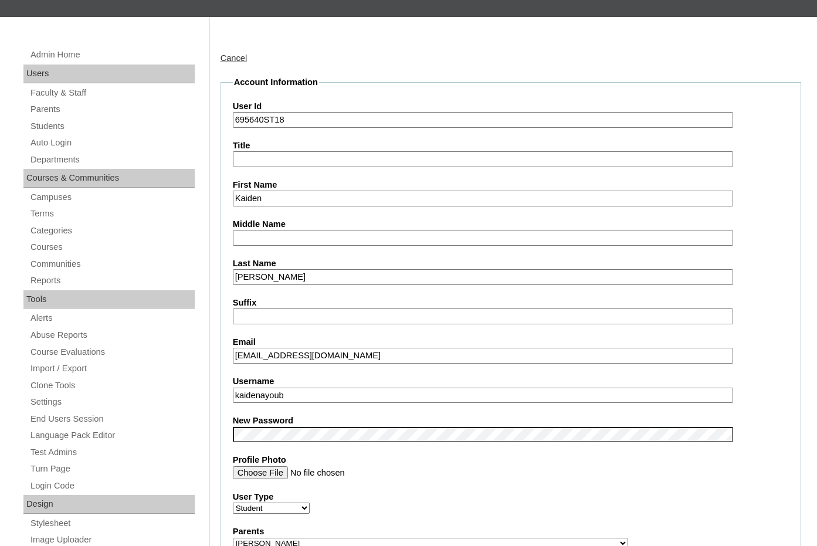
drag, startPoint x: 263, startPoint y: 121, endPoint x: 231, endPoint y: 117, distance: 32.5
click at [231, 117] on fieldset "Account Information User Id 695640ST18 Title First Name Kaiden Middle Name Last…" at bounding box center [511, 551] width 581 height 951
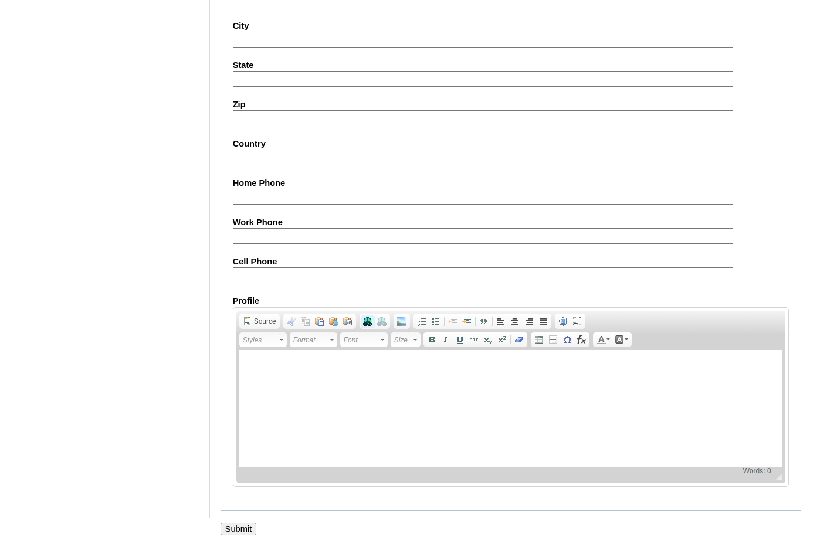
scroll to position [1241, 0]
click at [243, 524] on input "Submit" at bounding box center [239, 527] width 36 height 13
